Goal: Transaction & Acquisition: Purchase product/service

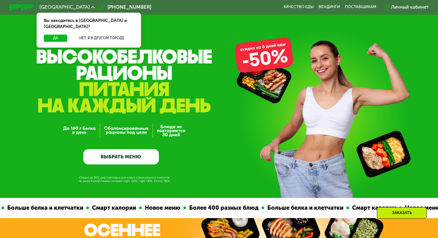
scroll to position [260, 0]
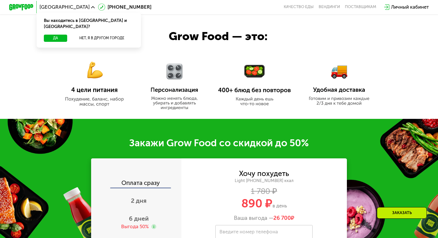
click at [197, 134] on div "Закажи Grow Food со скидкой до 50% Оплата сразу 2 дня 6 дней Выгода 50% Оплата …" at bounding box center [219, 216] width 438 height 195
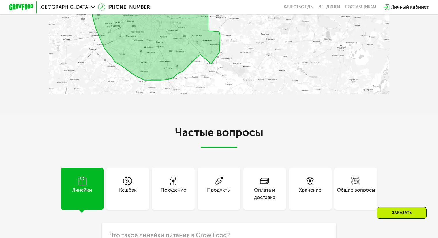
scroll to position [1591, 0]
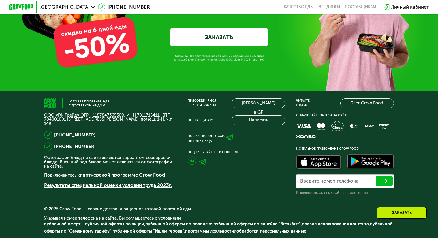
click at [102, 187] on link "Результаты специальной оценки условий труда 2023г." at bounding box center [108, 185] width 128 height 6
click at [103, 188] on p "Результаты специальной оценки условий труда 2023г." at bounding box center [110, 185] width 133 height 7
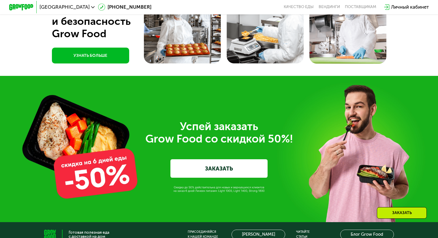
click at [204, 89] on div "Успей заказать  Grow Food со скидкой 50%! ЗАКАЗАТЬ" at bounding box center [219, 149] width 438 height 146
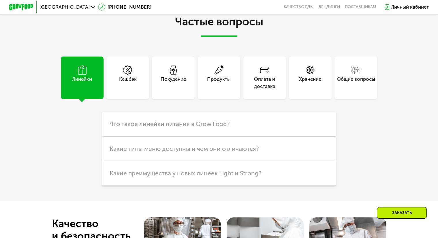
scroll to position [1261, 0]
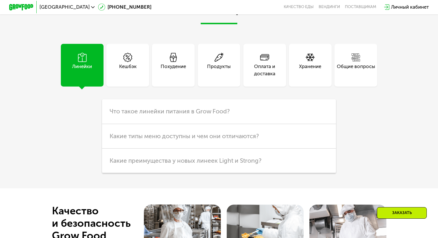
click at [246, 78] on div "Оплата и доставка" at bounding box center [265, 70] width 43 height 15
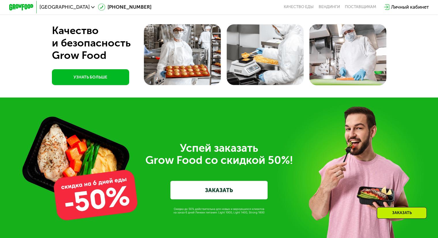
scroll to position [1694, 0]
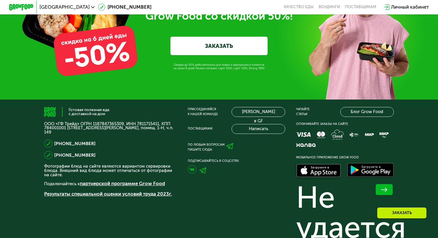
click at [121, 197] on link "Результаты специальной оценки условий труда 2023г." at bounding box center [108, 194] width 128 height 6
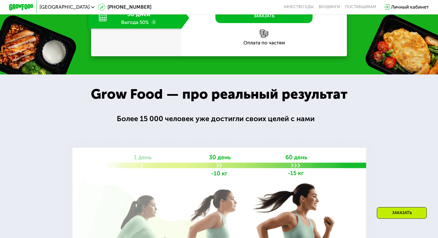
scroll to position [829, 0]
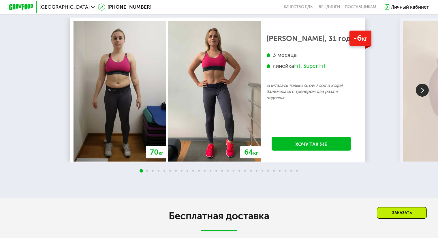
click at [320, 149] on link "Хочу так же" at bounding box center [311, 144] width 79 height 14
